Goal: Information Seeking & Learning: Compare options

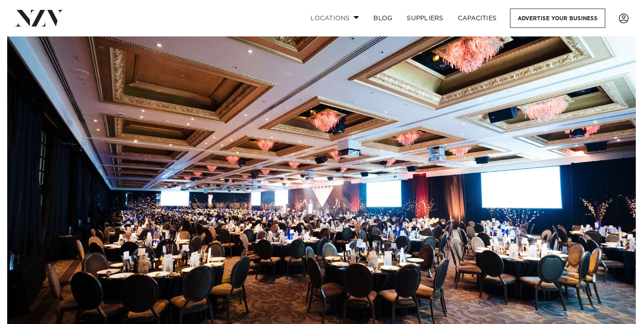
click at [351, 18] on link "Locations" at bounding box center [334, 18] width 63 height 19
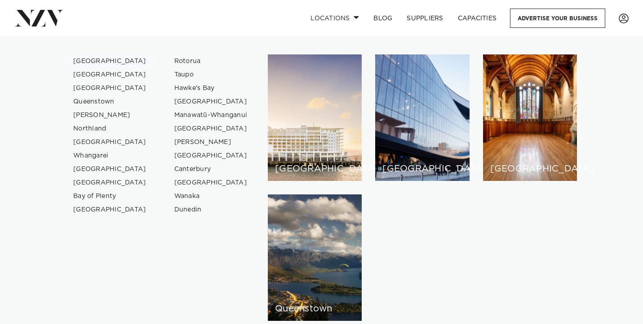
click at [87, 58] on link "[GEOGRAPHIC_DATA]" at bounding box center [110, 60] width 88 height 13
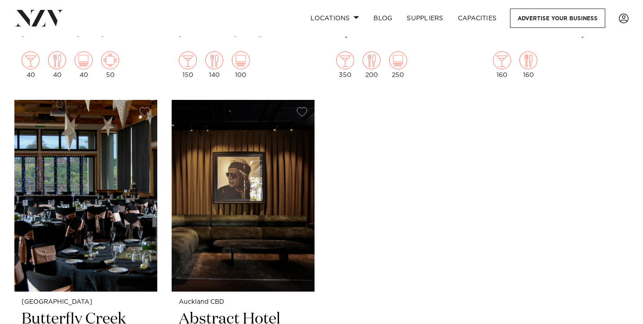
scroll to position [11972, 0]
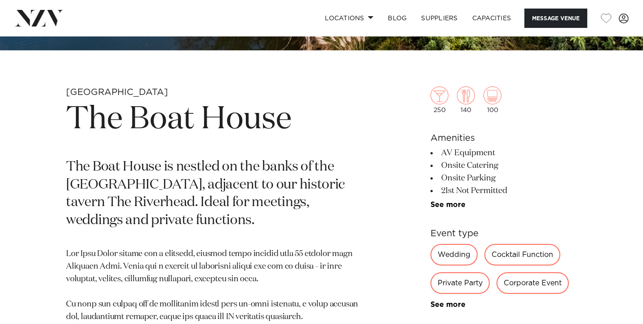
scroll to position [294, 0]
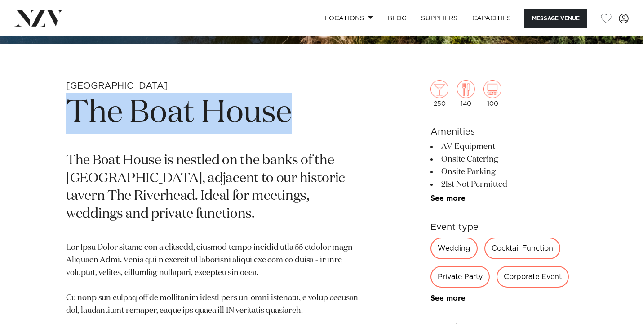
drag, startPoint x: 67, startPoint y: 106, endPoint x: 308, endPoint y: 114, distance: 241.1
click at [308, 114] on h1 "The Boat House" at bounding box center [216, 113] width 301 height 41
copy h1 "The Boat House"
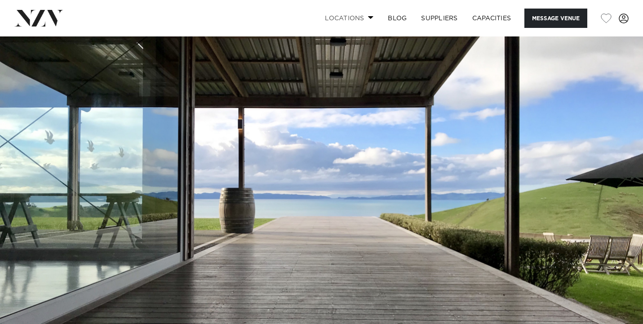
click at [366, 19] on link "Locations" at bounding box center [349, 18] width 63 height 19
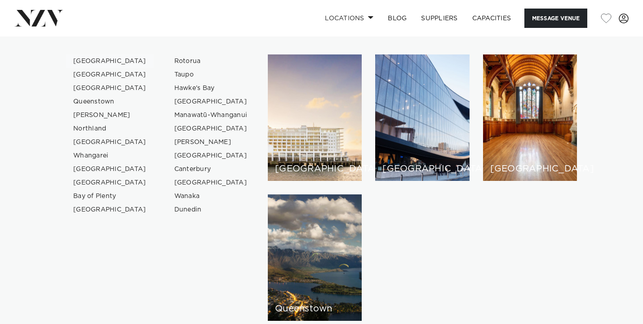
click at [90, 62] on link "[GEOGRAPHIC_DATA]" at bounding box center [110, 60] width 88 height 13
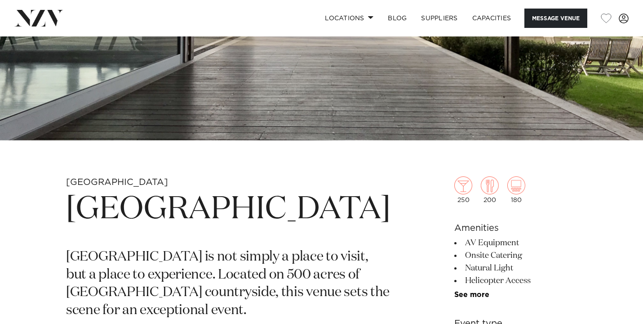
scroll to position [206, 0]
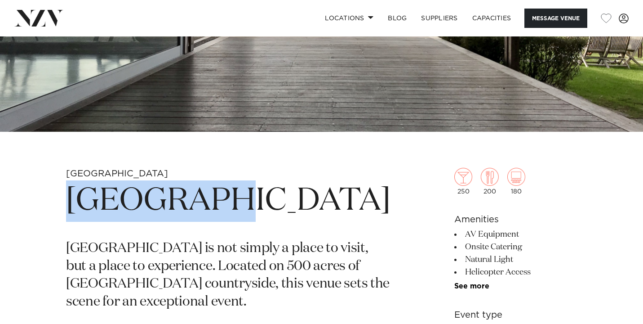
drag, startPoint x: 200, startPoint y: 204, endPoint x: 58, endPoint y: 199, distance: 142.1
copy h1 "[GEOGRAPHIC_DATA]"
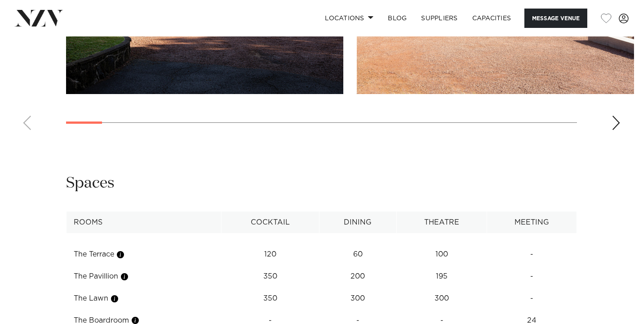
scroll to position [1053, 0]
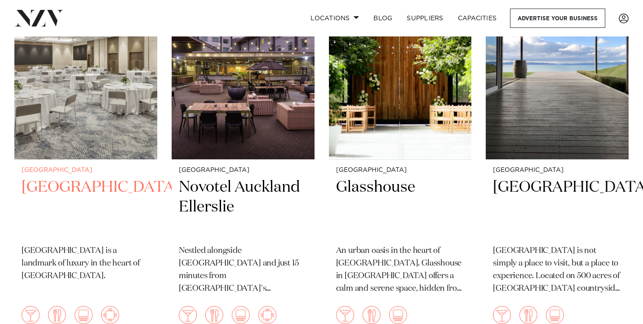
scroll to position [1222, 0]
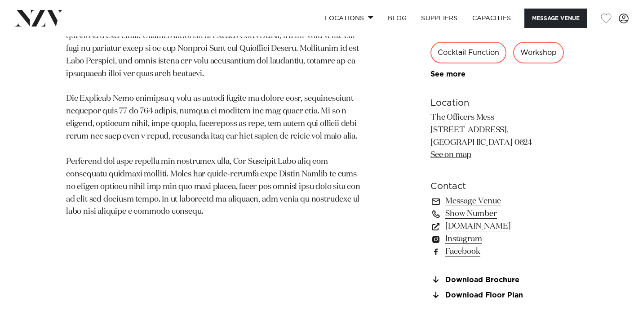
scroll to position [537, 0]
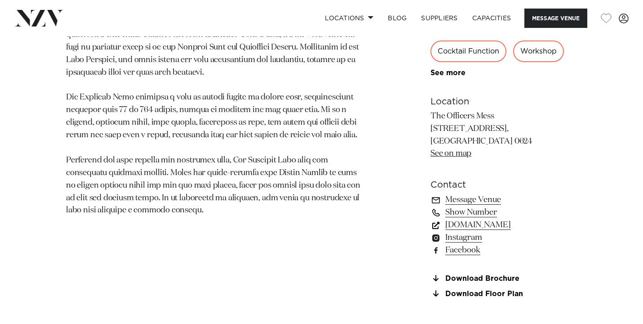
click at [473, 225] on link "[DOMAIN_NAME]" at bounding box center [504, 225] width 147 height 13
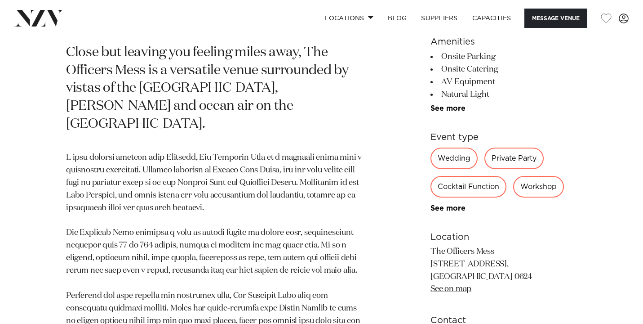
scroll to position [403, 0]
